Goal: Entertainment & Leisure: Browse casually

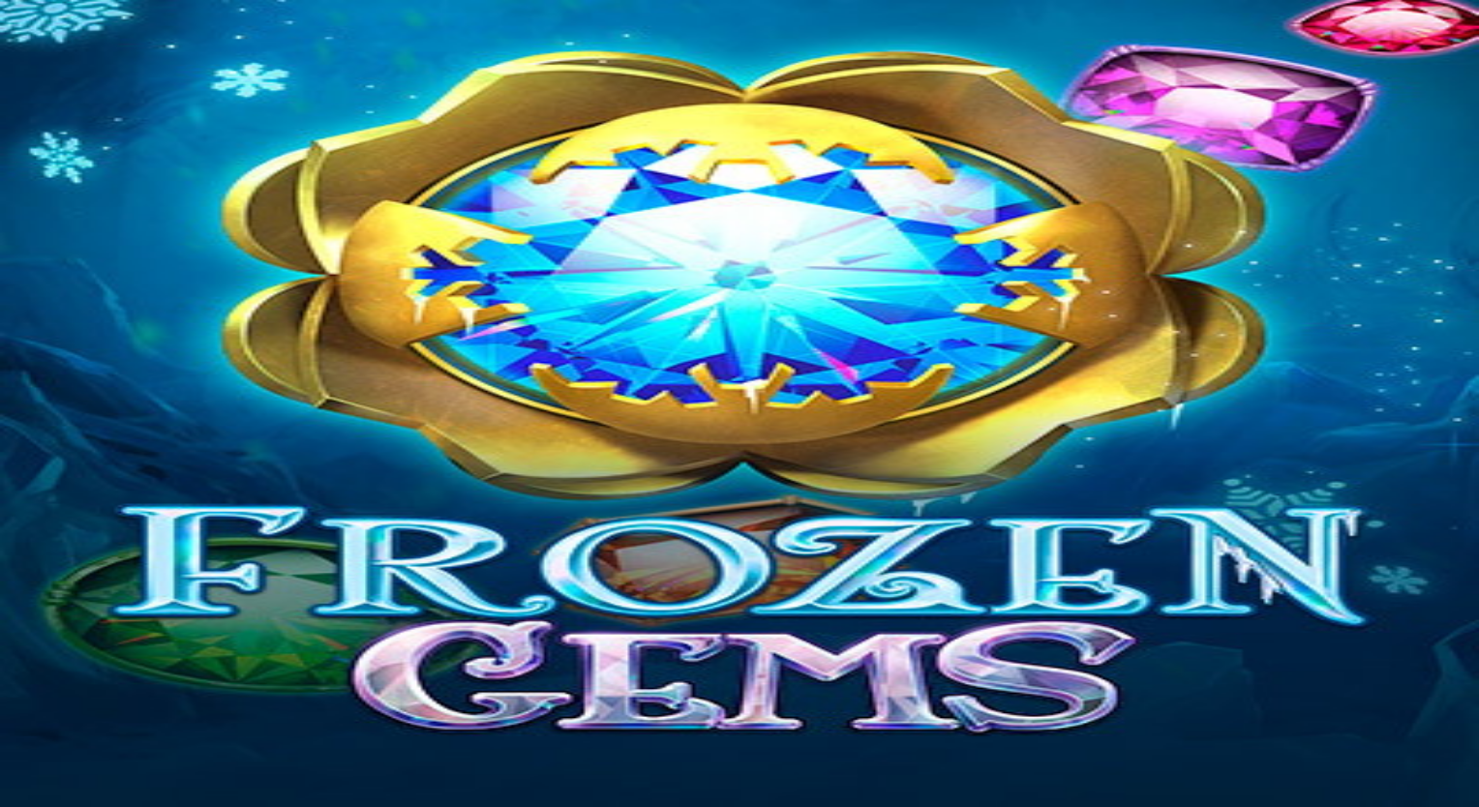
click at [15, 684] on span "close icon" at bounding box center [15, 684] width 0 height 0
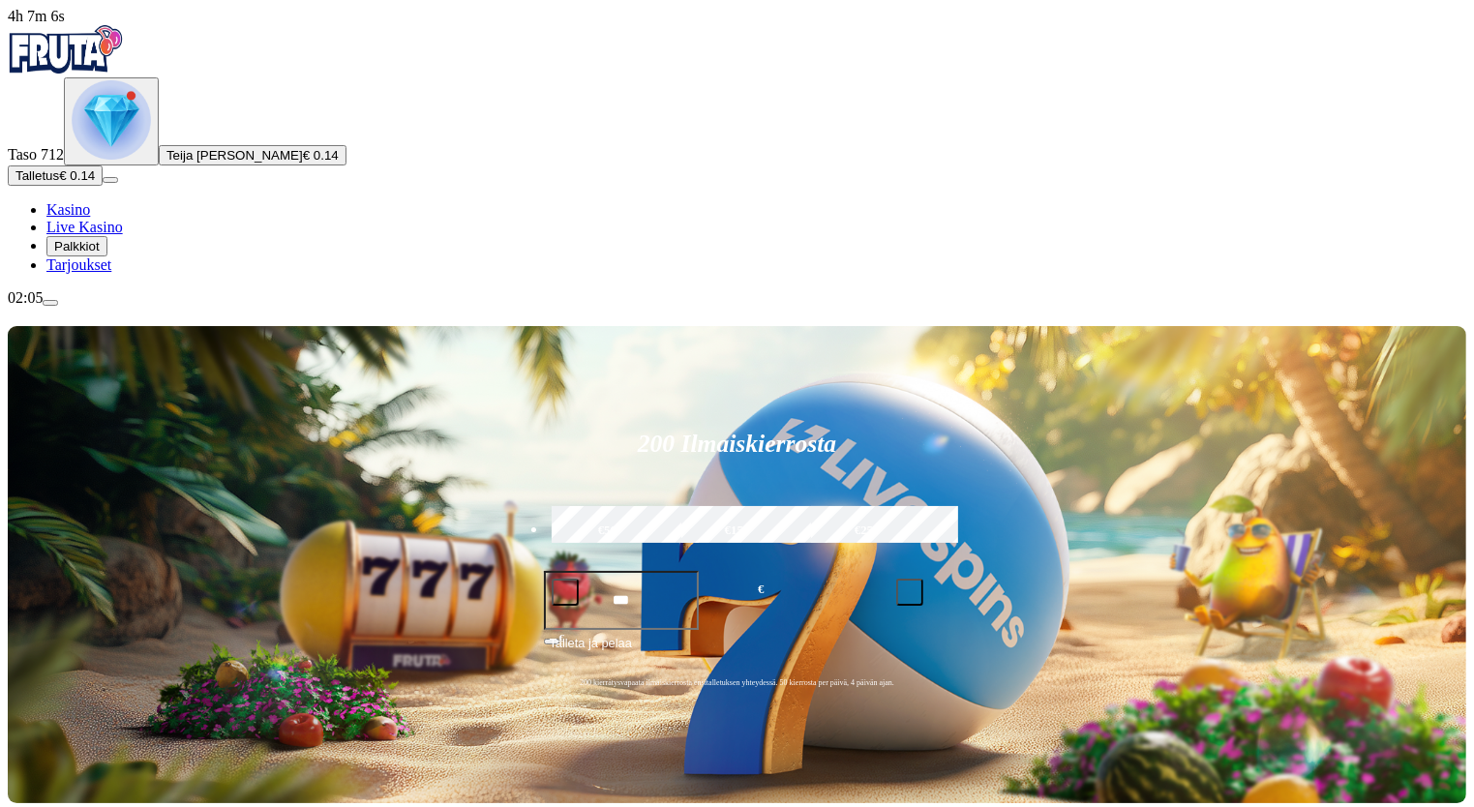
click at [97, 160] on img "Primary" at bounding box center [111, 119] width 79 height 79
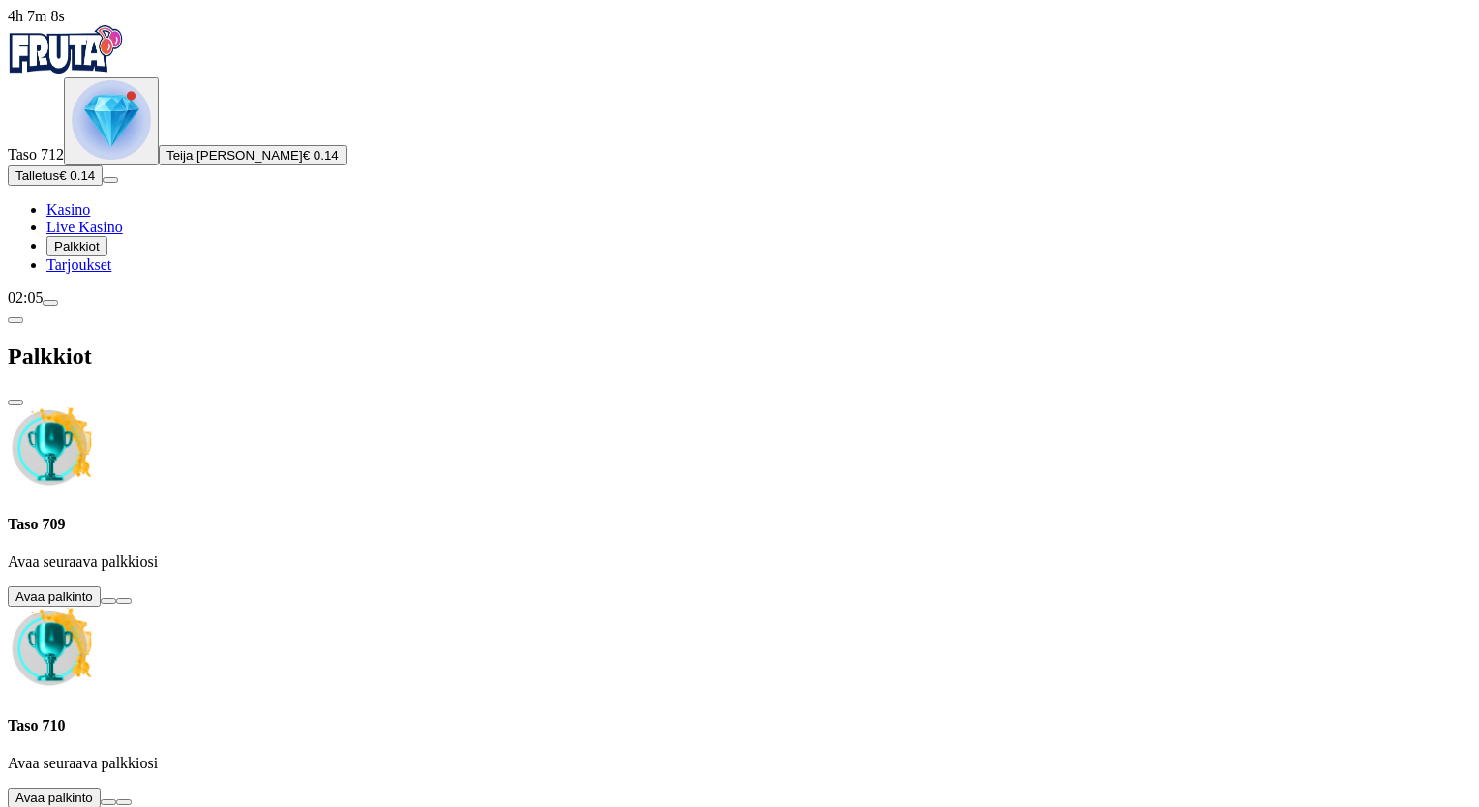
click at [116, 598] on button at bounding box center [108, 601] width 15 height 6
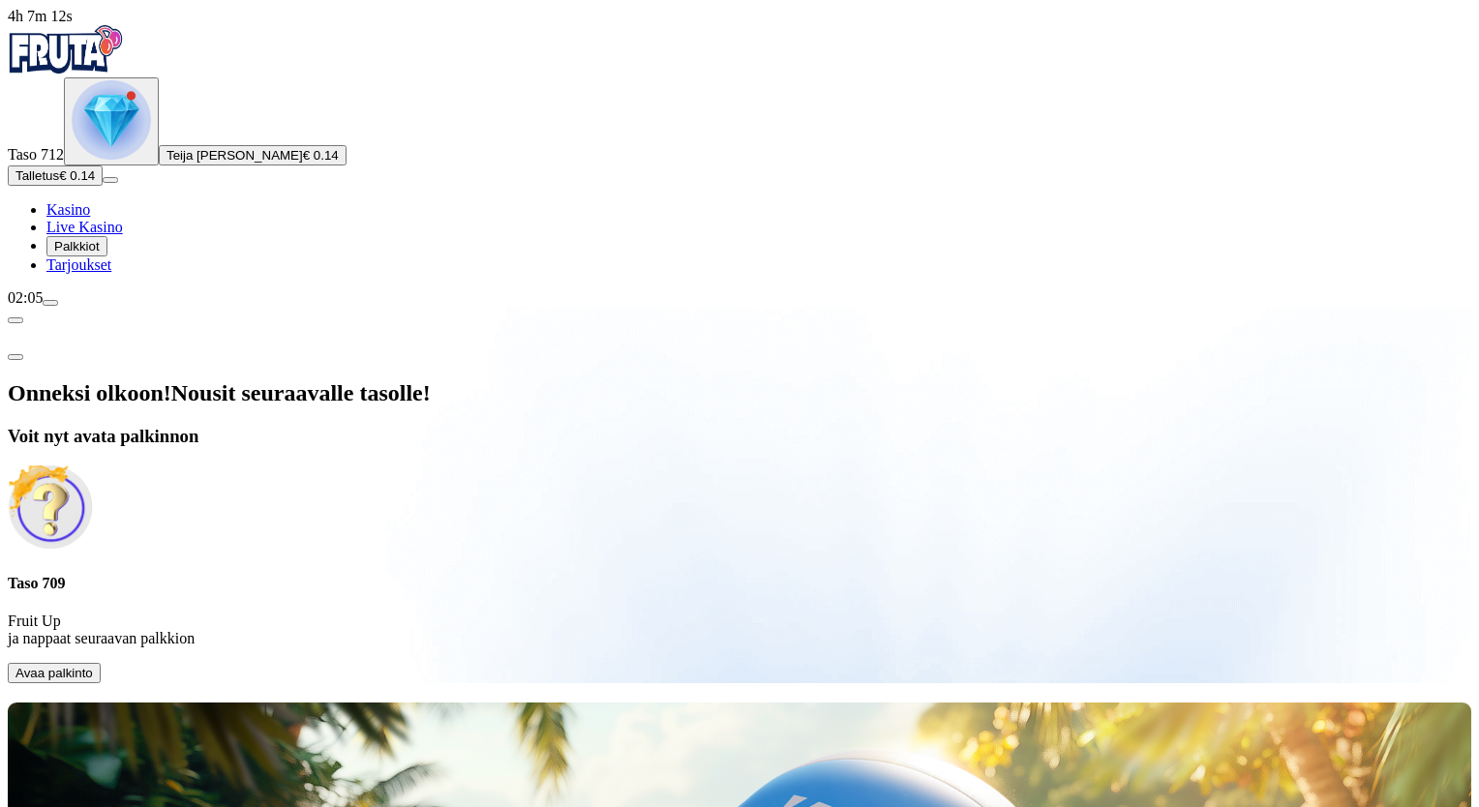
click at [93, 666] on span "Avaa palkinto" at bounding box center [53, 673] width 77 height 15
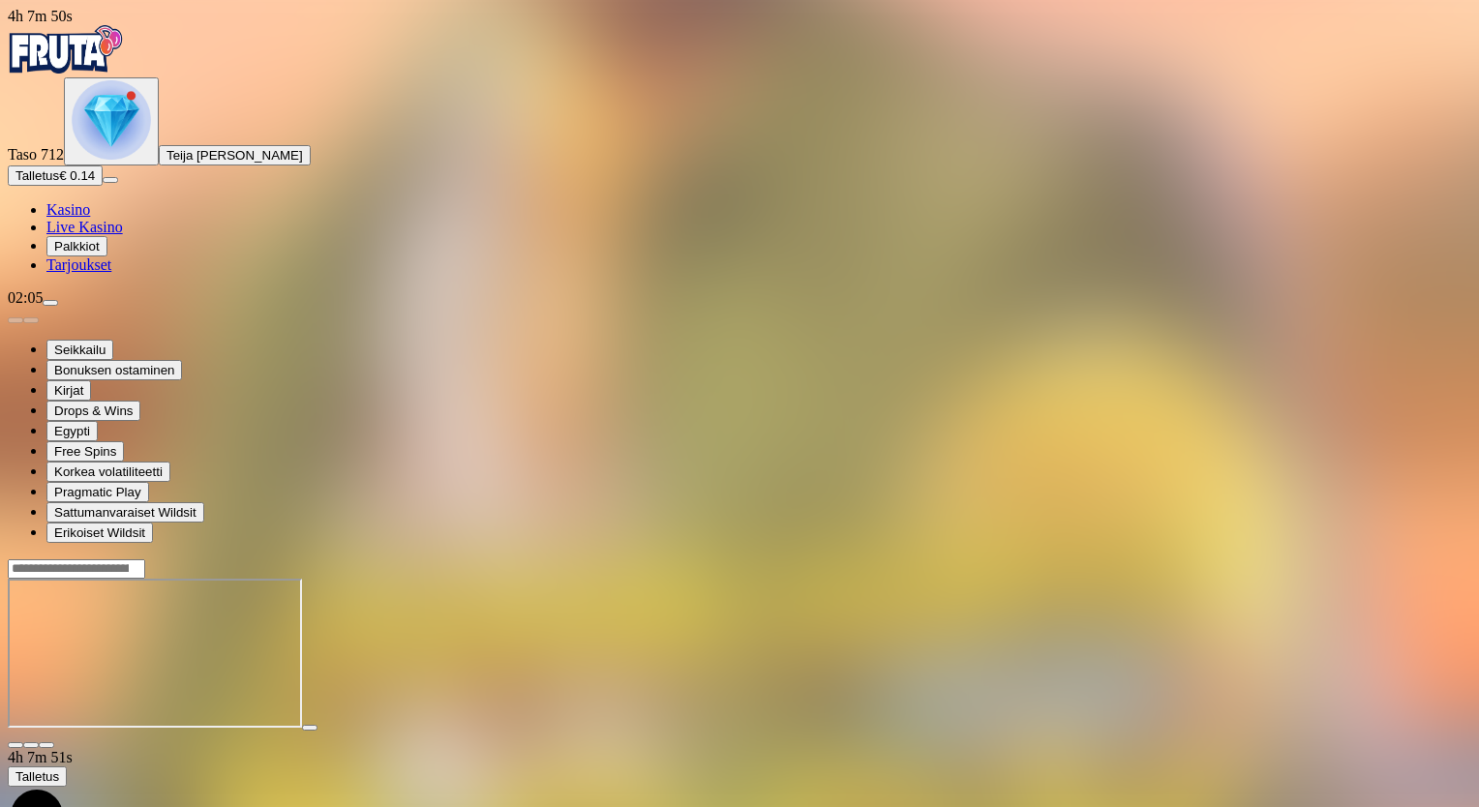
click at [110, 160] on img "Primary" at bounding box center [111, 119] width 79 height 79
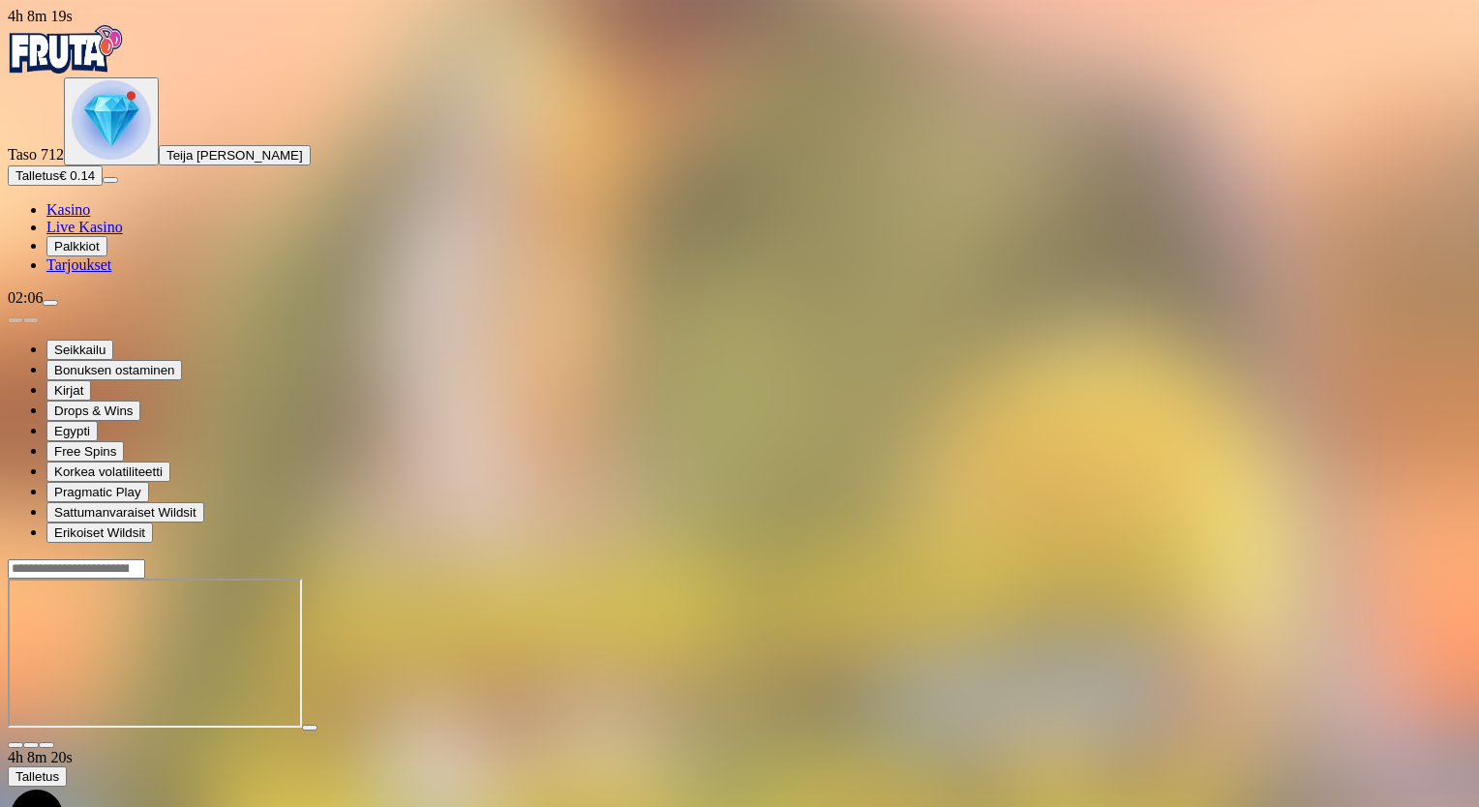
click at [87, 160] on img "Primary" at bounding box center [111, 119] width 79 height 79
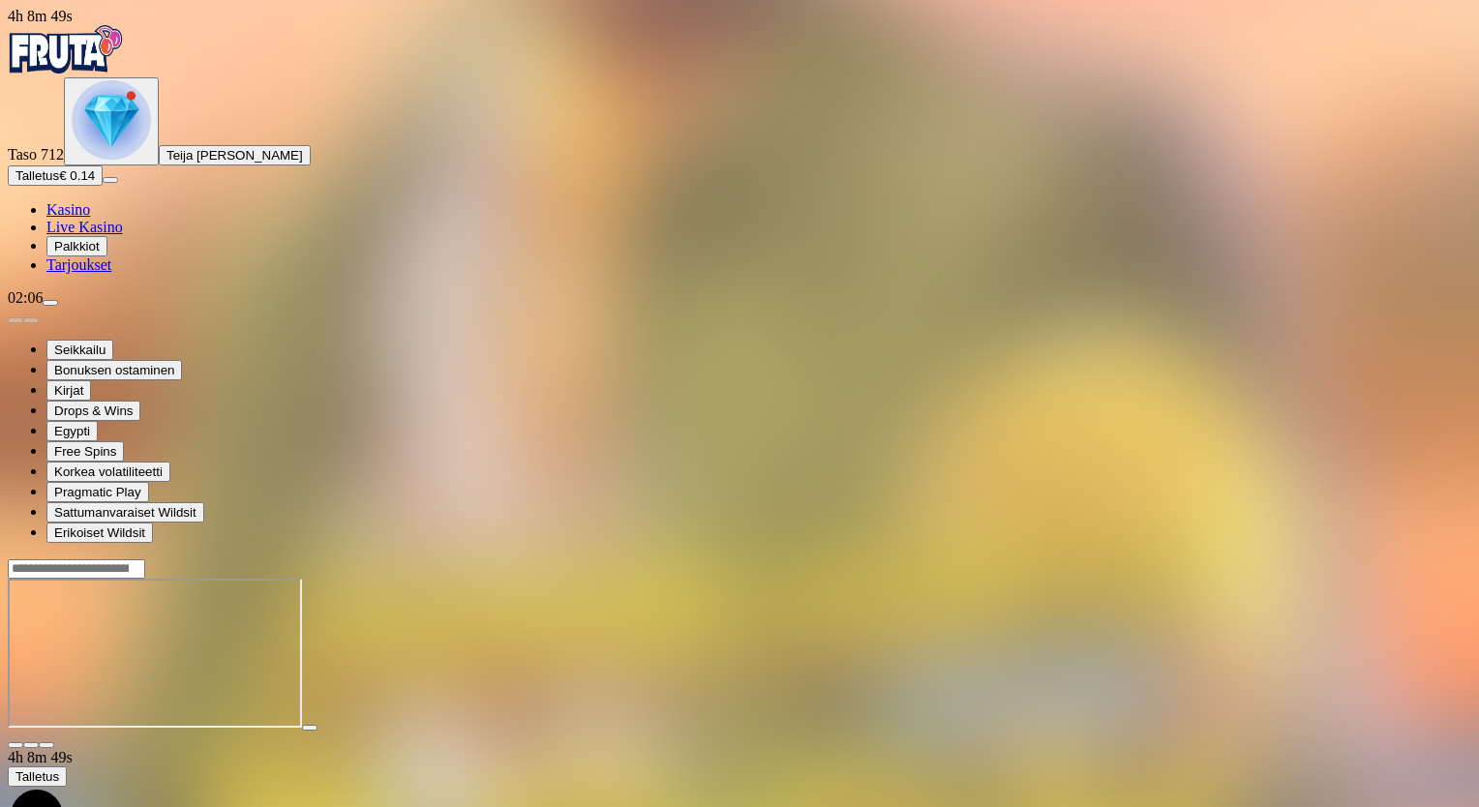
click at [124, 160] on img "Primary" at bounding box center [111, 119] width 79 height 79
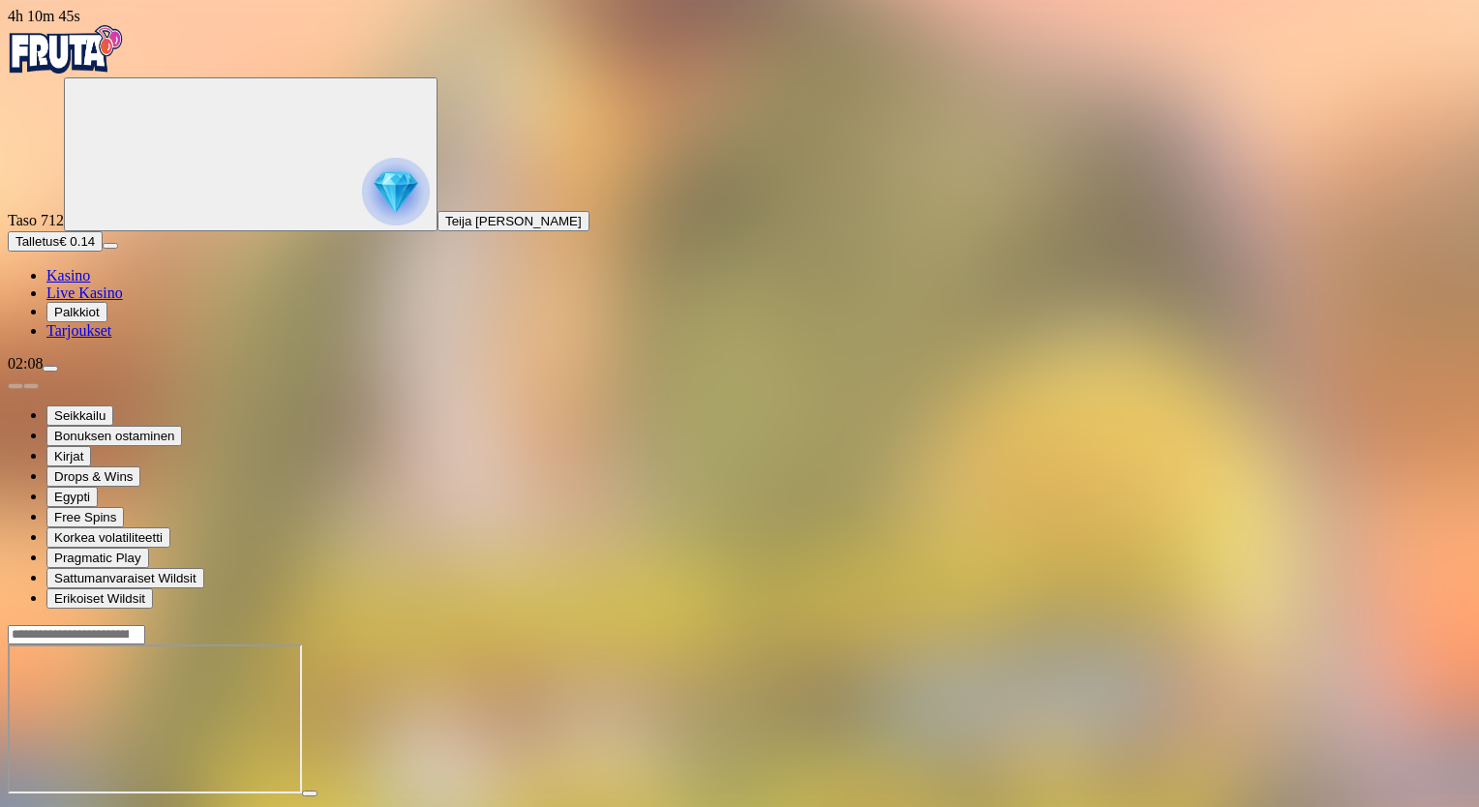
click at [15, 806] on span "close icon" at bounding box center [15, 811] width 0 height 0
